Goal: Find specific page/section: Find specific page/section

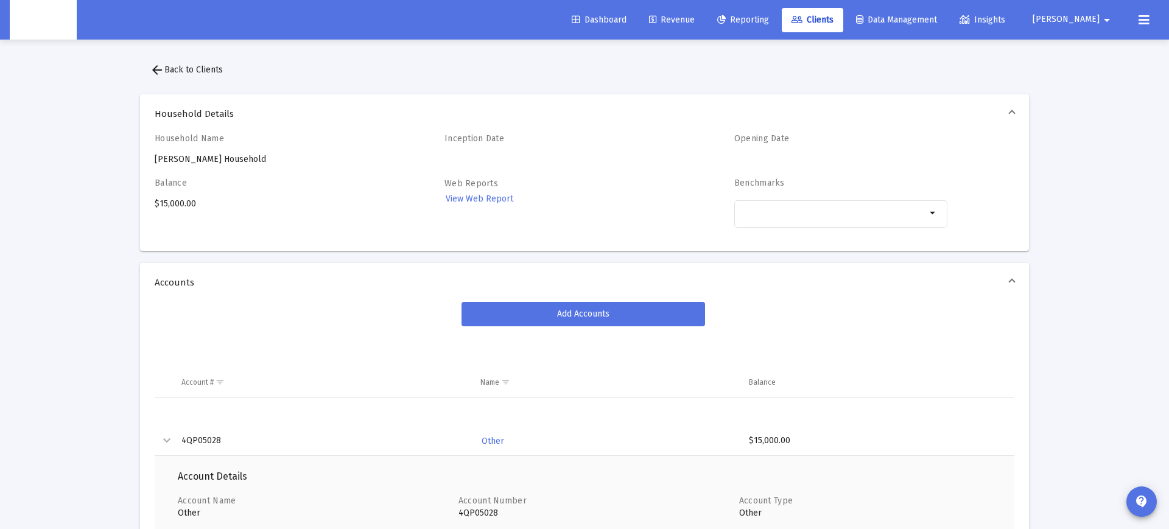
scroll to position [1, 0]
click at [269, 227] on div "Balance $15,000.00" at bounding box center [261, 208] width 213 height 63
click at [233, 239] on div "Balance $15,000.00" at bounding box center [261, 208] width 213 height 63
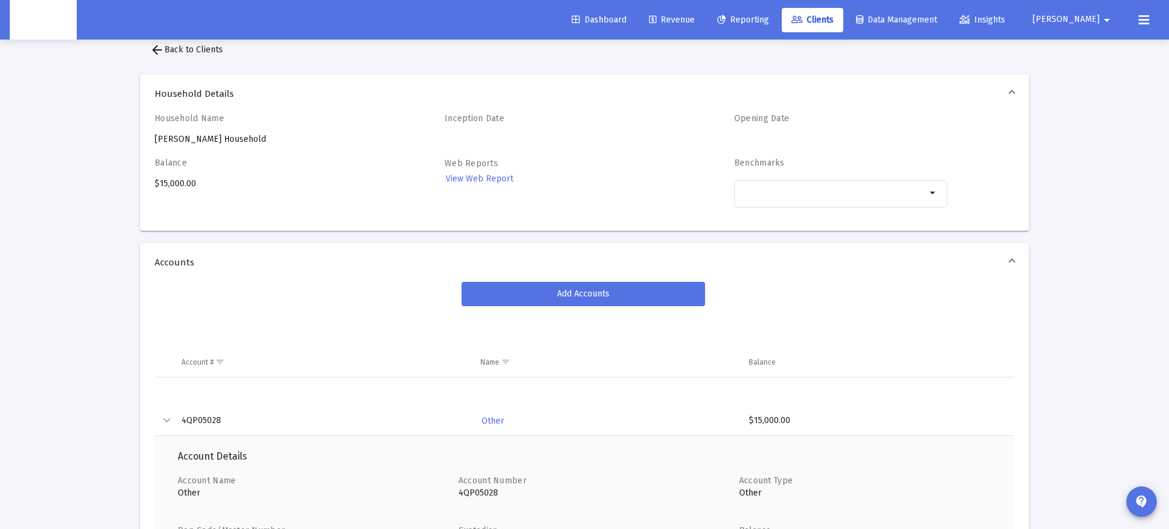
scroll to position [32, 0]
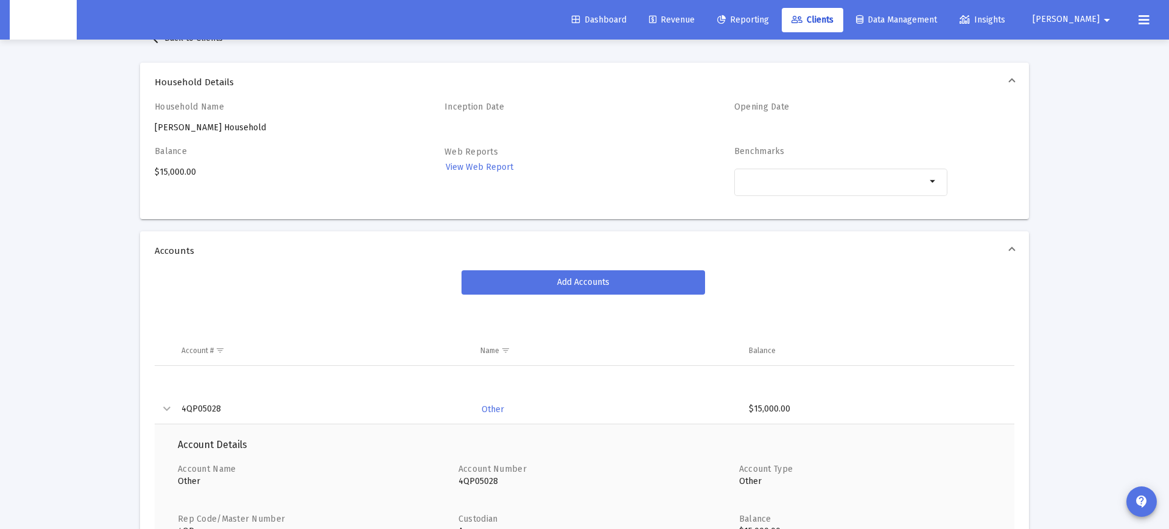
drag, startPoint x: 203, startPoint y: 409, endPoint x: 279, endPoint y: 412, distance: 76.2
click at [203, 409] on td "4QP05028" at bounding box center [322, 409] width 299 height 29
click at [495, 409] on span "Other" at bounding box center [493, 409] width 23 height 10
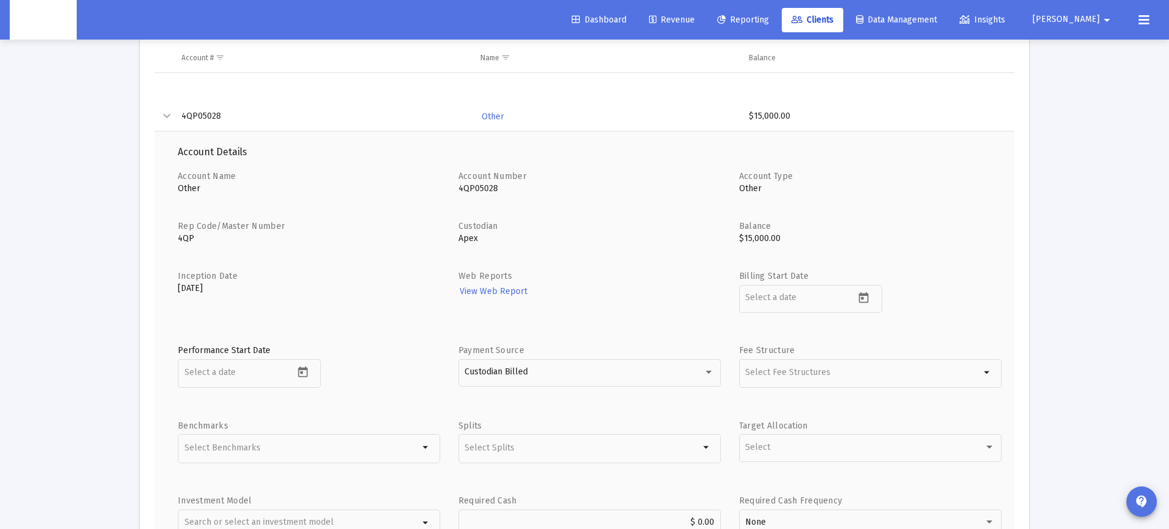
scroll to position [326, 0]
click at [482, 186] on p "4QP05028" at bounding box center [589, 187] width 262 height 12
drag, startPoint x: 482, startPoint y: 186, endPoint x: 599, endPoint y: 175, distance: 117.4
click at [482, 186] on p "4QP05028" at bounding box center [589, 187] width 262 height 12
copy p "4QP05028"
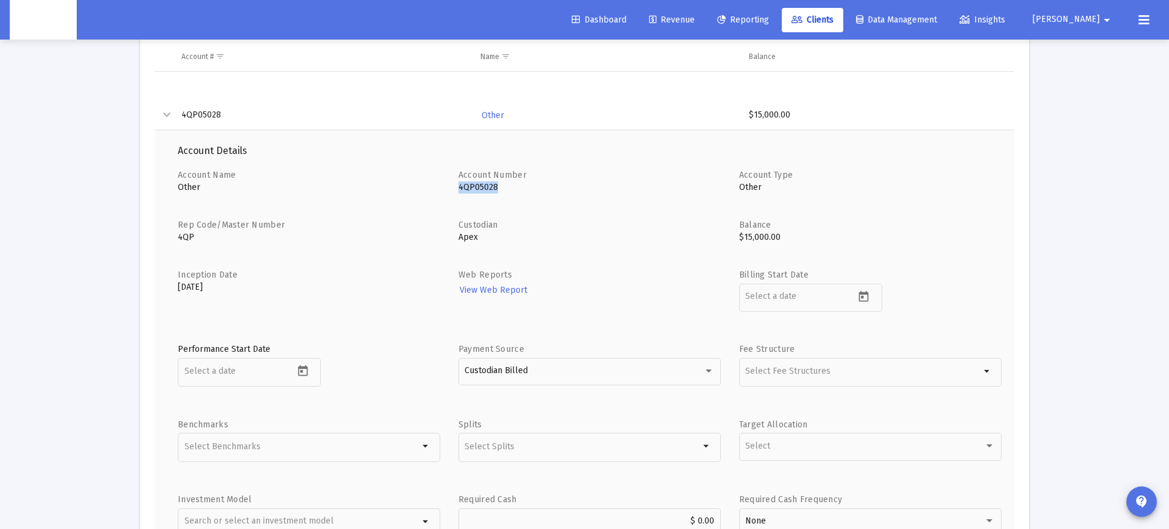
click at [834, 21] on span "Clients" at bounding box center [813, 20] width 42 height 10
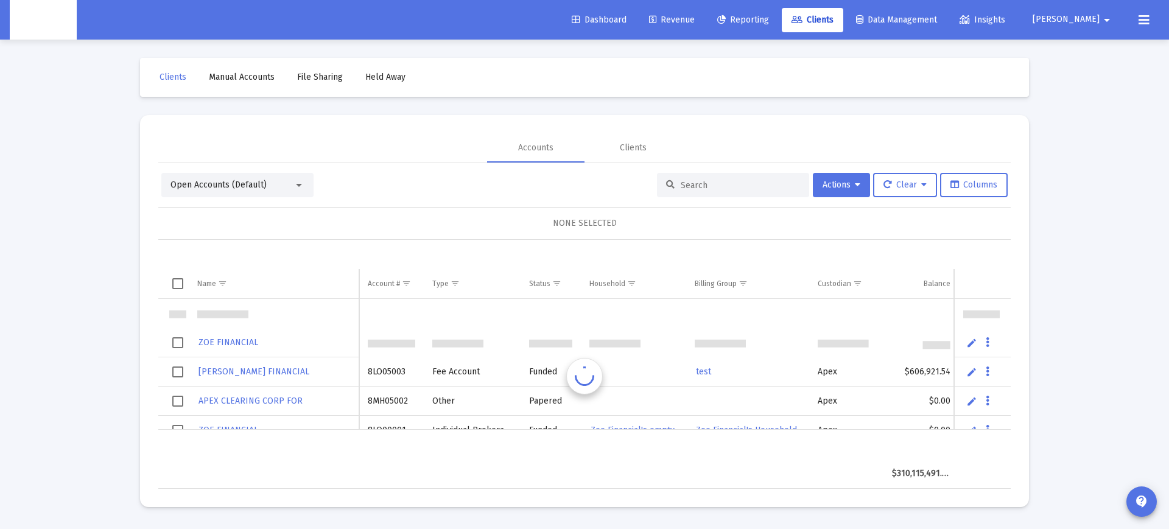
scroll to position [29, 0]
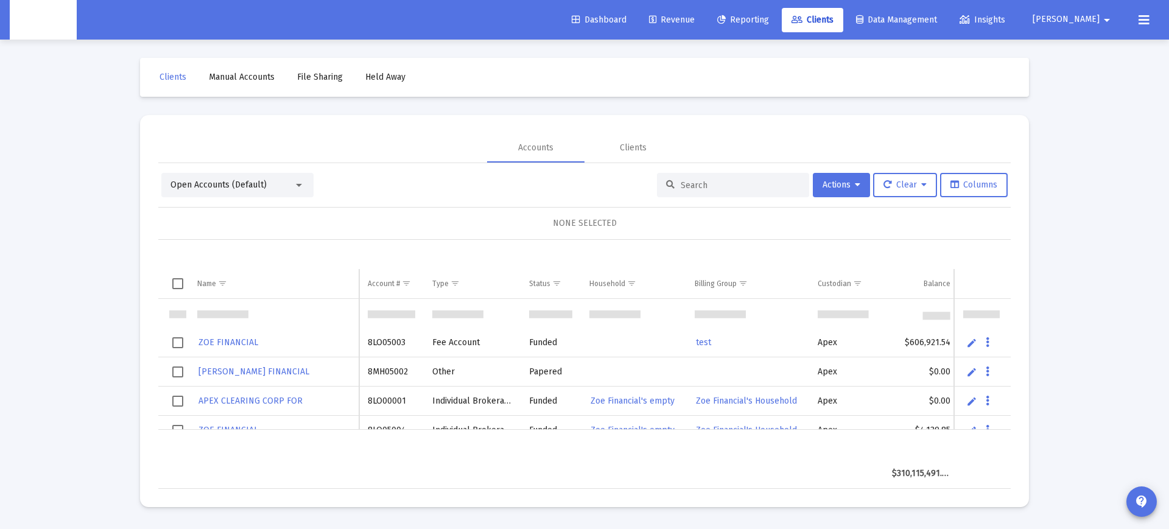
click at [697, 193] on div at bounding box center [733, 185] width 152 height 24
click at [701, 187] on input at bounding box center [740, 185] width 119 height 10
paste input "4QP05028"
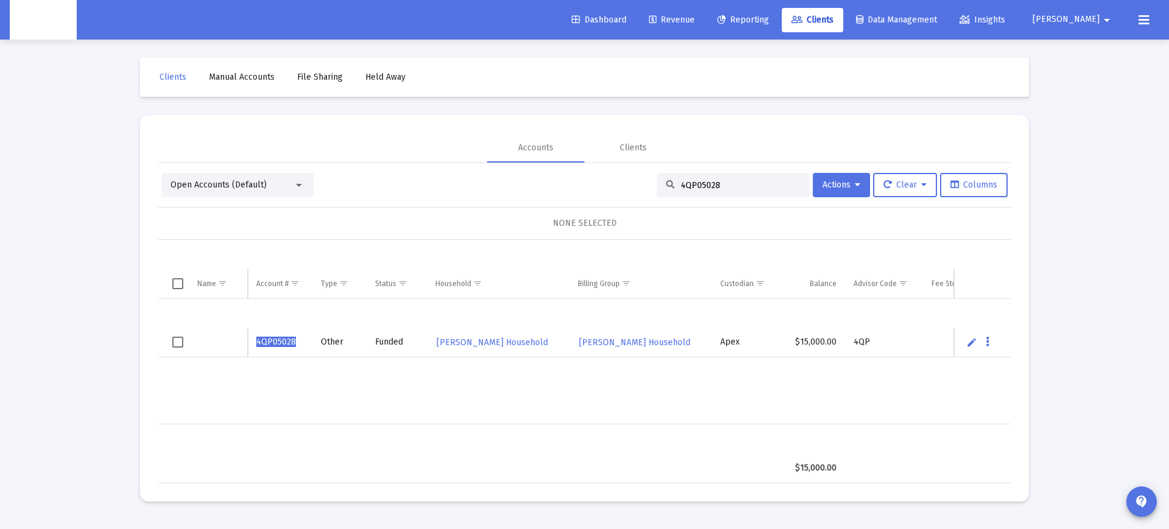
type input "4QP05028"
drag, startPoint x: 276, startPoint y: 340, endPoint x: 248, endPoint y: 343, distance: 28.7
click at [268, 342] on span "4QP05028" at bounding box center [276, 342] width 40 height 10
drag, startPoint x: 214, startPoint y: 342, endPoint x: 195, endPoint y: 343, distance: 19.5
click at [209, 342] on div "Data grid" at bounding box center [217, 342] width 41 height 12
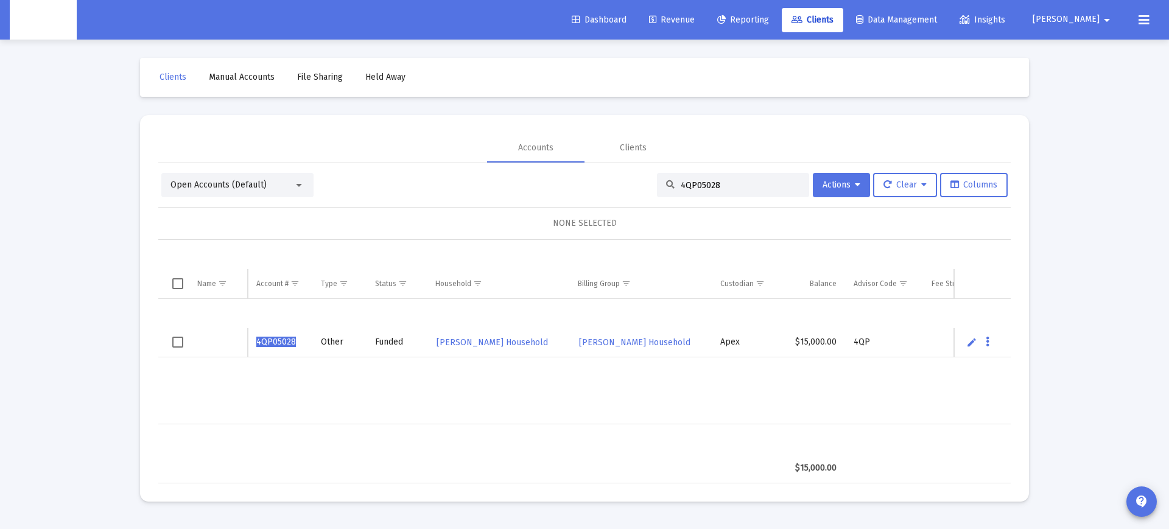
drag, startPoint x: 195, startPoint y: 343, endPoint x: 234, endPoint y: 343, distance: 39.0
click at [196, 343] on td "Data grid" at bounding box center [218, 342] width 59 height 29
drag, startPoint x: 209, startPoint y: 343, endPoint x: 195, endPoint y: 345, distance: 14.2
click at [208, 343] on div "Data grid" at bounding box center [217, 342] width 41 height 12
click at [195, 345] on td "Data grid" at bounding box center [218, 342] width 59 height 29
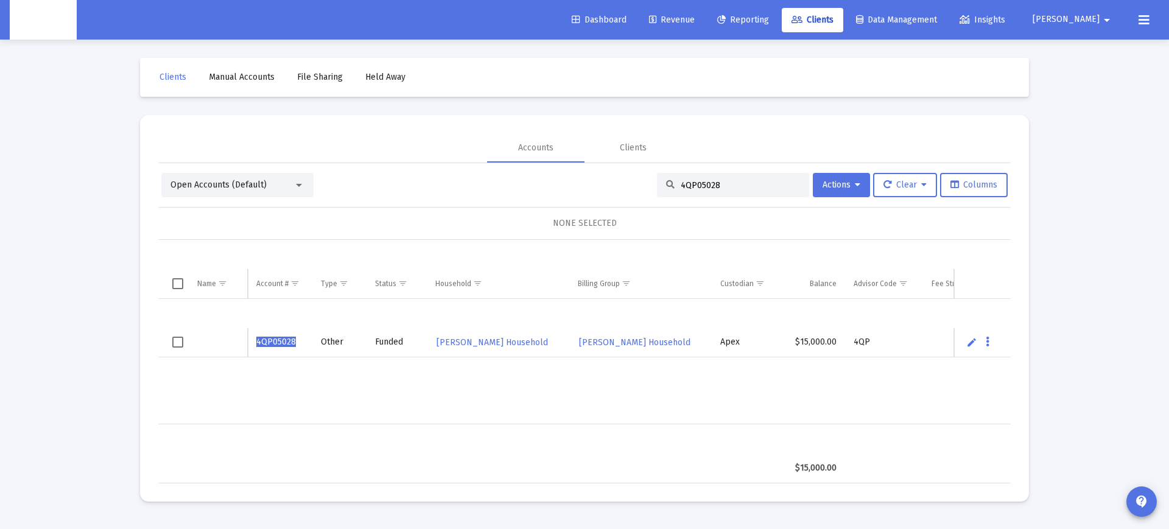
click at [198, 342] on div "Data grid" at bounding box center [217, 342] width 41 height 12
click at [197, 345] on td "Data grid" at bounding box center [218, 342] width 59 height 29
click at [195, 345] on td "Data grid" at bounding box center [218, 342] width 59 height 29
click at [195, 344] on td "Data grid" at bounding box center [218, 342] width 59 height 29
click at [198, 344] on link "Data grid" at bounding box center [198, 343] width 2 height 2
